Goal: Information Seeking & Learning: Learn about a topic

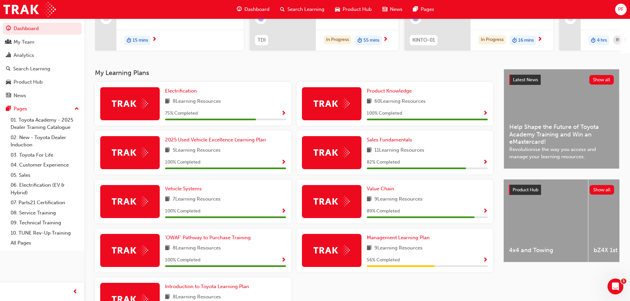
scroll to position [99, 0]
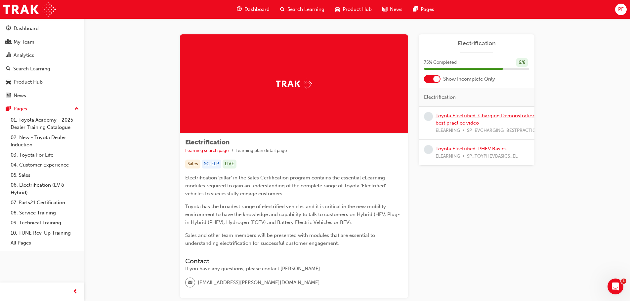
click at [496, 117] on link "Toyota Electrified: Charging Demonstration best practice video" at bounding box center [486, 120] width 100 height 14
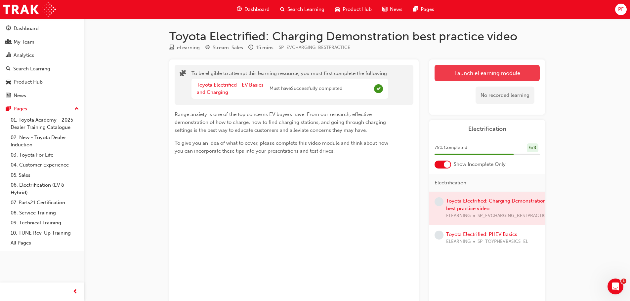
click at [502, 76] on link "Launch eLearning module" at bounding box center [487, 73] width 105 height 17
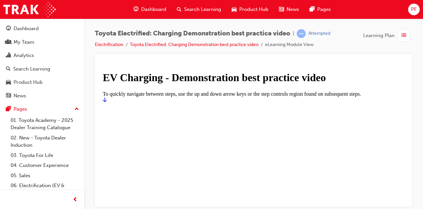
click at [107, 102] on link "Start" at bounding box center [105, 100] width 4 height 6
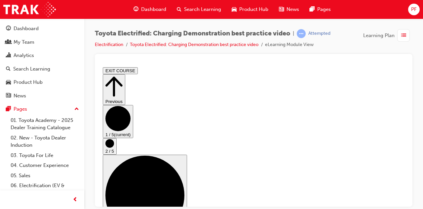
scroll to position [21, 0]
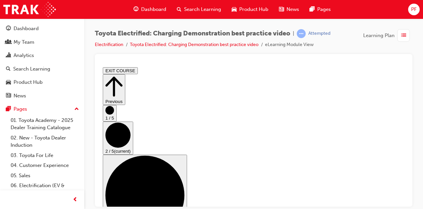
scroll to position [0, 0]
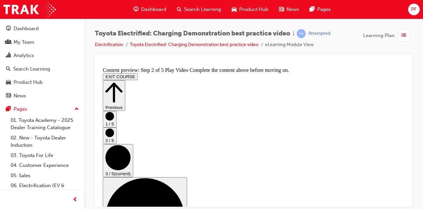
scroll to position [99, 0]
checkbox input "true"
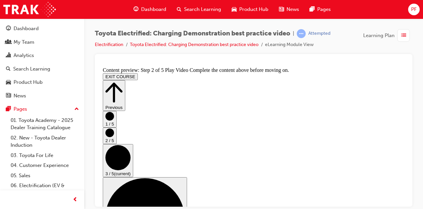
checkbox input "true"
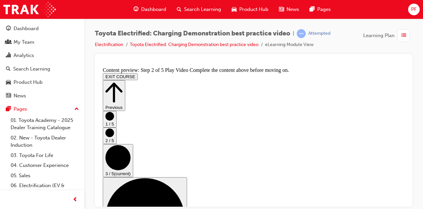
checkbox input "true"
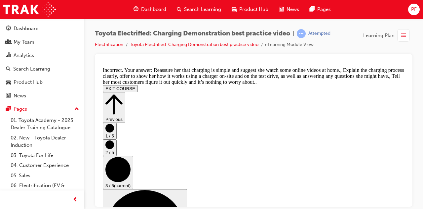
checkbox input "false"
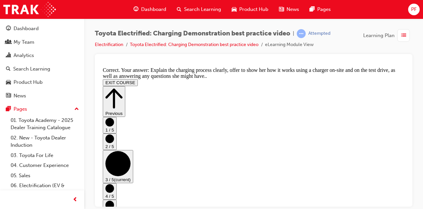
scroll to position [216, 0]
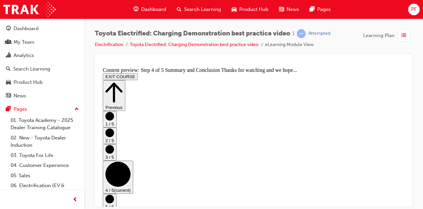
scroll to position [69, 0]
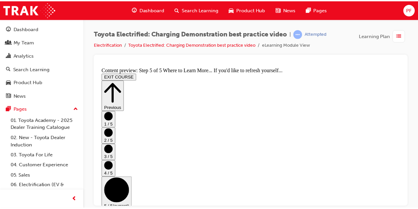
scroll to position [173, 0]
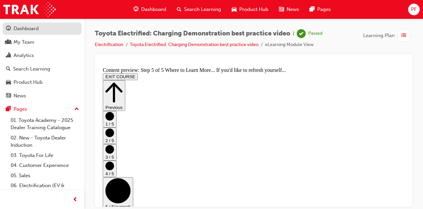
click at [29, 30] on div "Dashboard" at bounding box center [26, 29] width 25 height 8
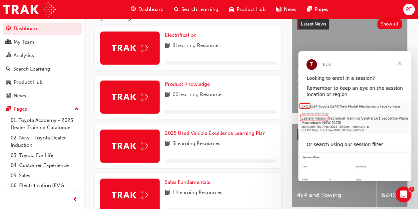
scroll to position [132, 0]
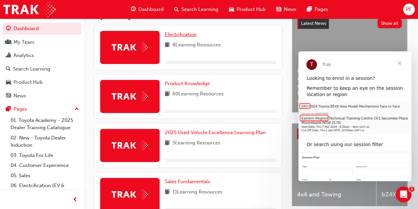
click at [189, 33] on span "Electrification" at bounding box center [181, 34] width 32 height 6
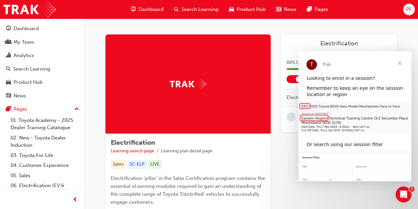
click at [402, 64] on span "Close" at bounding box center [400, 63] width 24 height 24
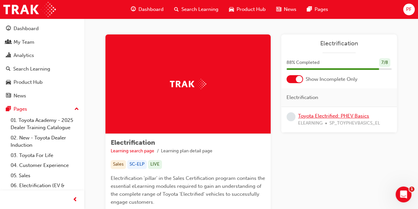
click at [332, 116] on link "Toyota Electrified: PHEV Basics" at bounding box center [333, 116] width 71 height 6
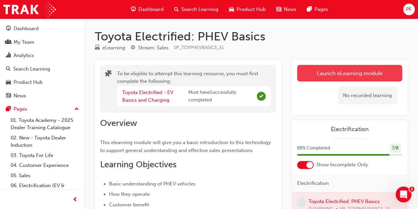
click at [327, 71] on link "Launch eLearning module" at bounding box center [349, 73] width 105 height 17
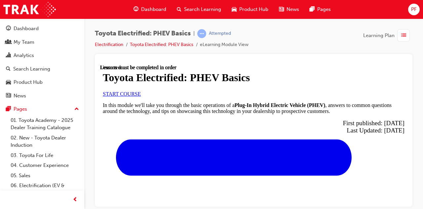
click at [141, 96] on link "START COURSE" at bounding box center [122, 94] width 38 height 6
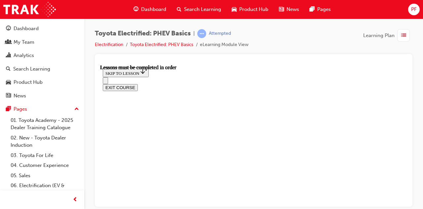
scroll to position [484, 0]
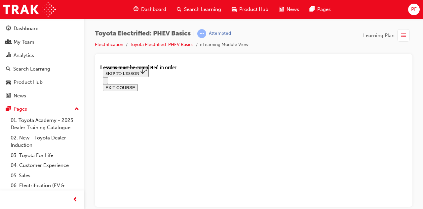
scroll to position [10, 0]
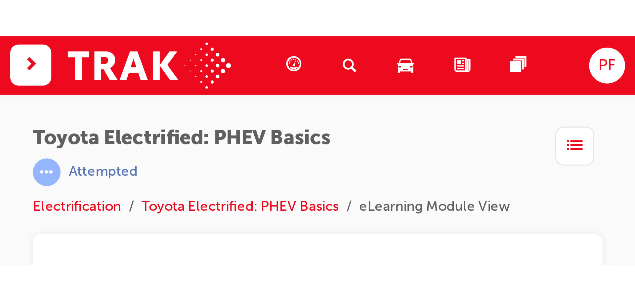
scroll to position [147, 0]
